Goal: Find specific page/section: Find specific page/section

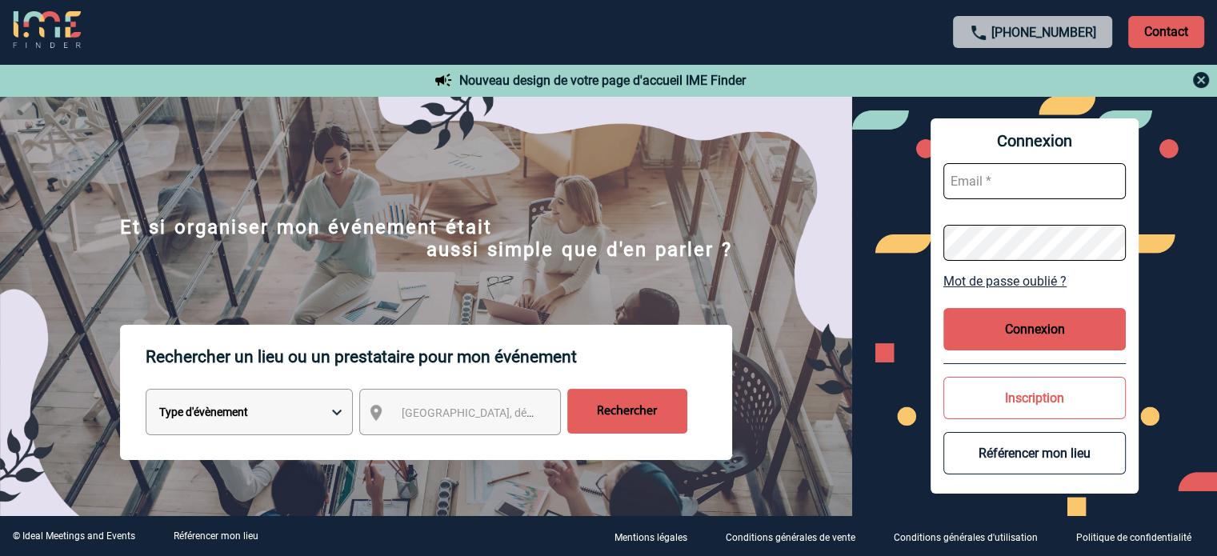
type input "ydeclercq@ime-groupe.com"
click at [1033, 331] on button "Connexion" at bounding box center [1035, 329] width 182 height 42
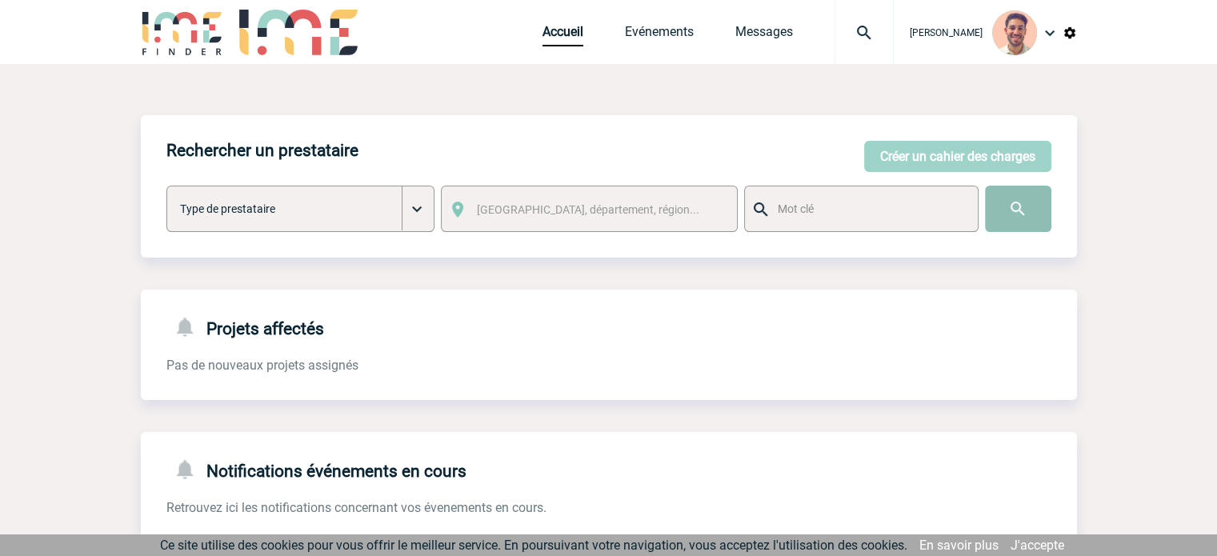
click at [1025, 214] on input "image" at bounding box center [1018, 209] width 66 height 46
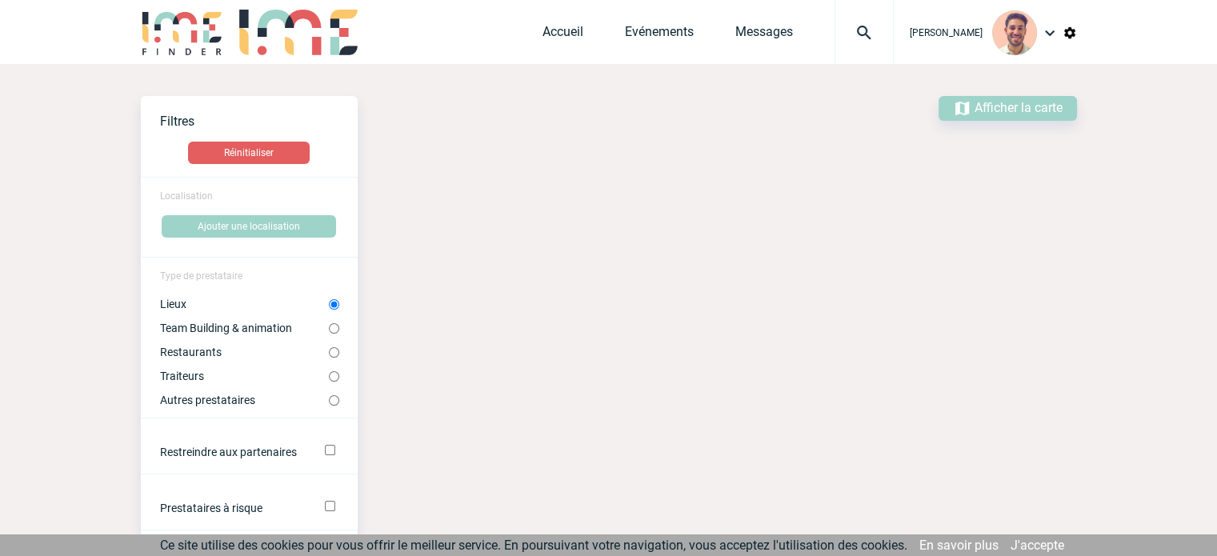
click at [868, 28] on img at bounding box center [865, 32] width 58 height 19
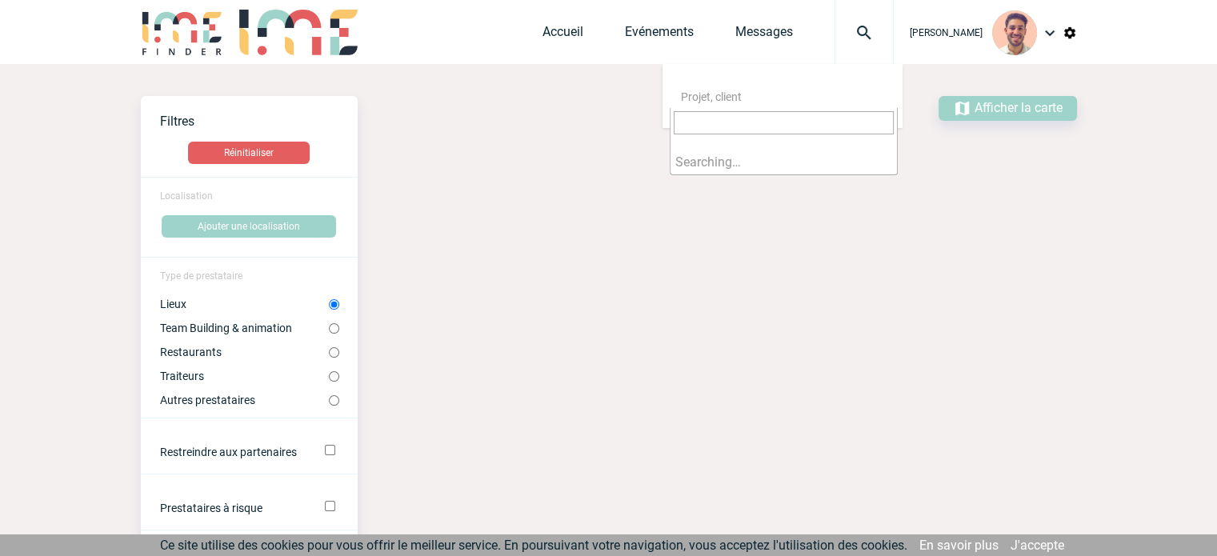
type input "CAVIGNAUX"
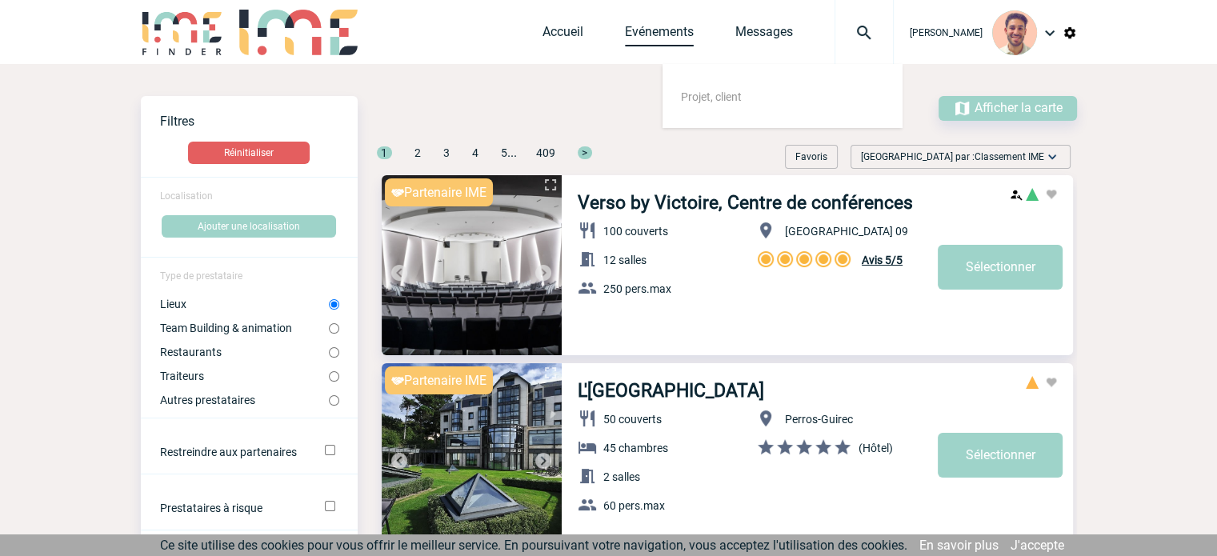
click at [635, 30] on link "Evénements" at bounding box center [659, 35] width 69 height 22
